Goal: Entertainment & Leisure: Consume media (video, audio)

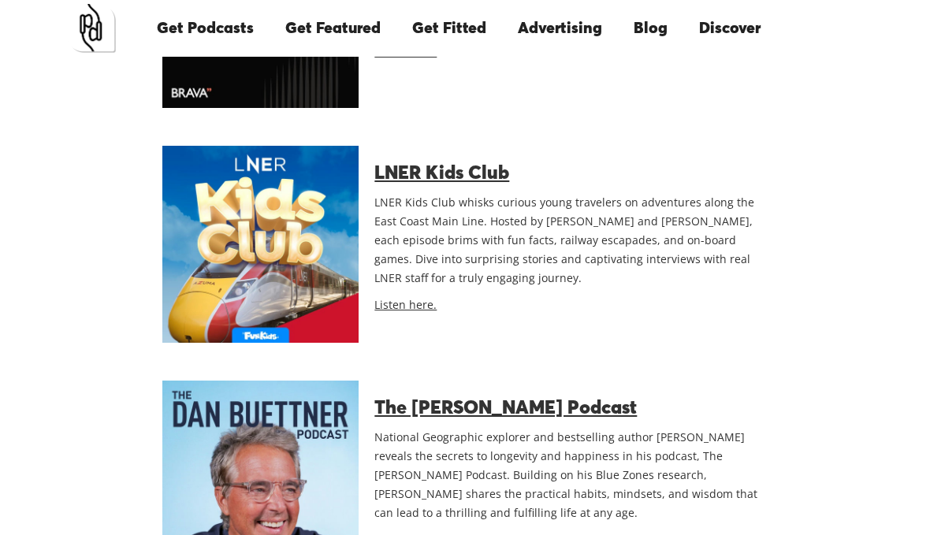
scroll to position [4642, 0]
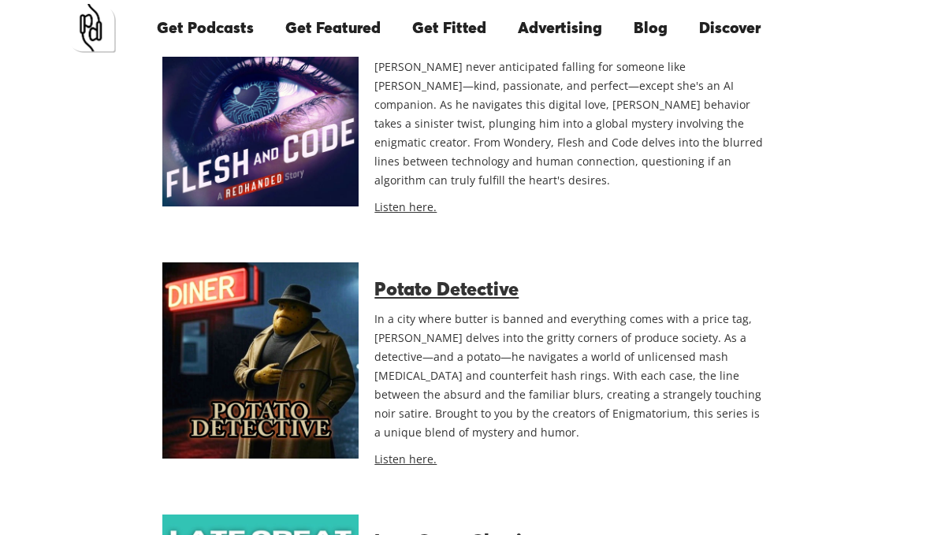
scroll to position [2420, 0]
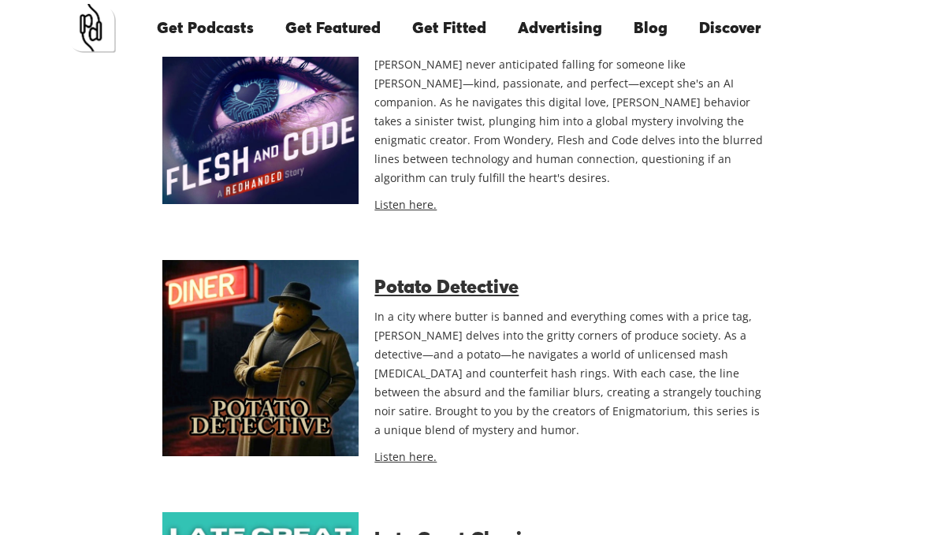
click at [243, 340] on img at bounding box center [260, 359] width 196 height 196
click at [400, 279] on link "Potato Detective" at bounding box center [446, 288] width 144 height 19
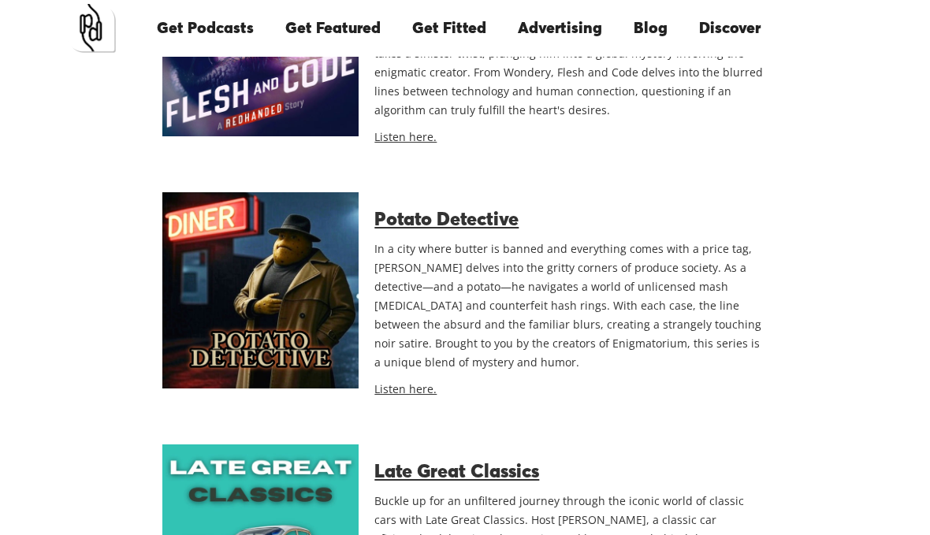
scroll to position [2493, 0]
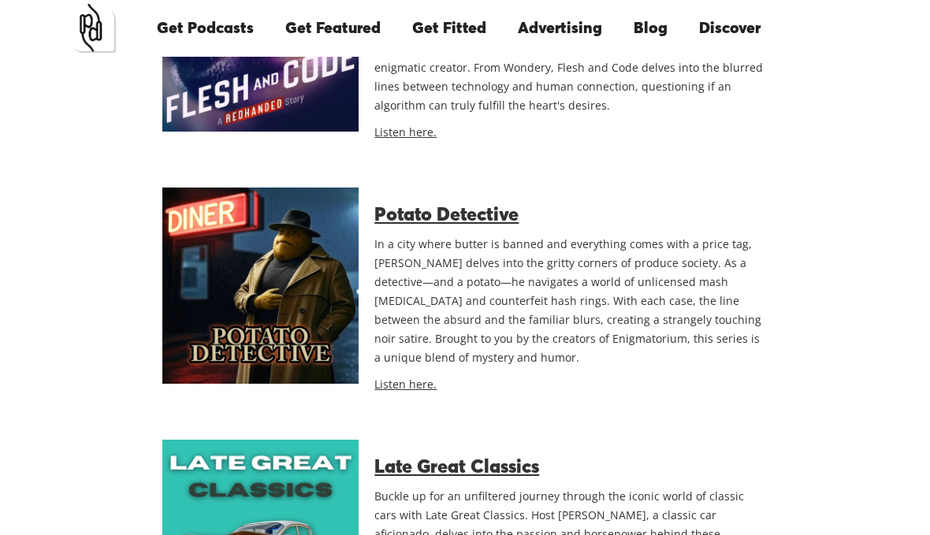
click at [247, 276] on img at bounding box center [260, 286] width 196 height 196
click at [284, 282] on img at bounding box center [260, 286] width 196 height 196
click at [403, 378] on link "Listen here." at bounding box center [405, 384] width 62 height 15
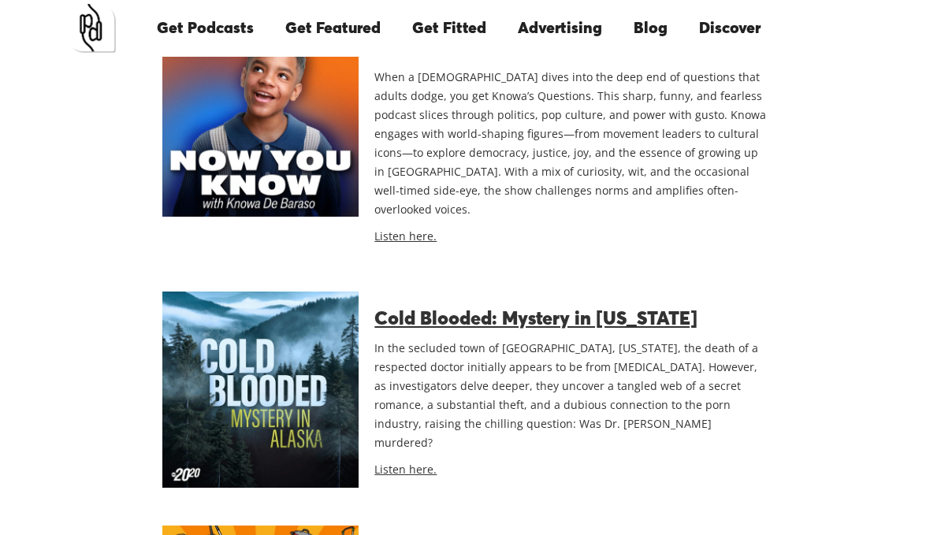
scroll to position [8510, 0]
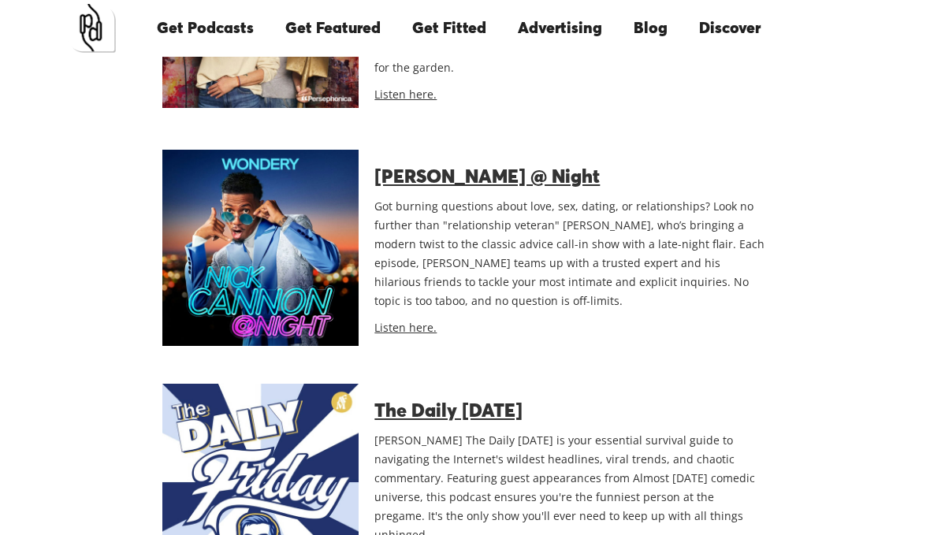
scroll to position [10505, 0]
